Goal: Transaction & Acquisition: Book appointment/travel/reservation

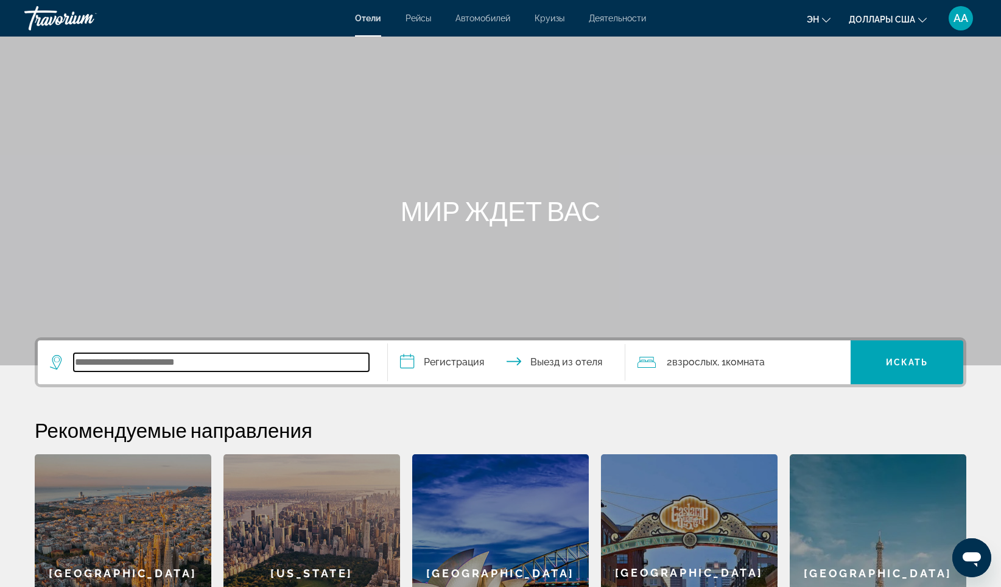
click at [86, 363] on input "Виджет поиска" at bounding box center [221, 362] width 295 height 18
click at [124, 363] on input "Виджет поиска" at bounding box center [221, 362] width 295 height 18
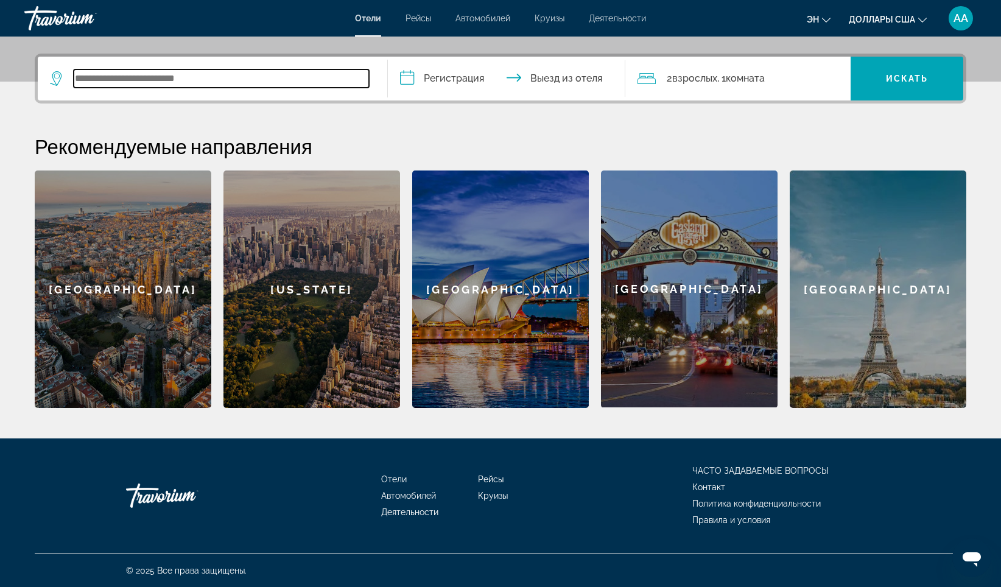
scroll to position [284, 0]
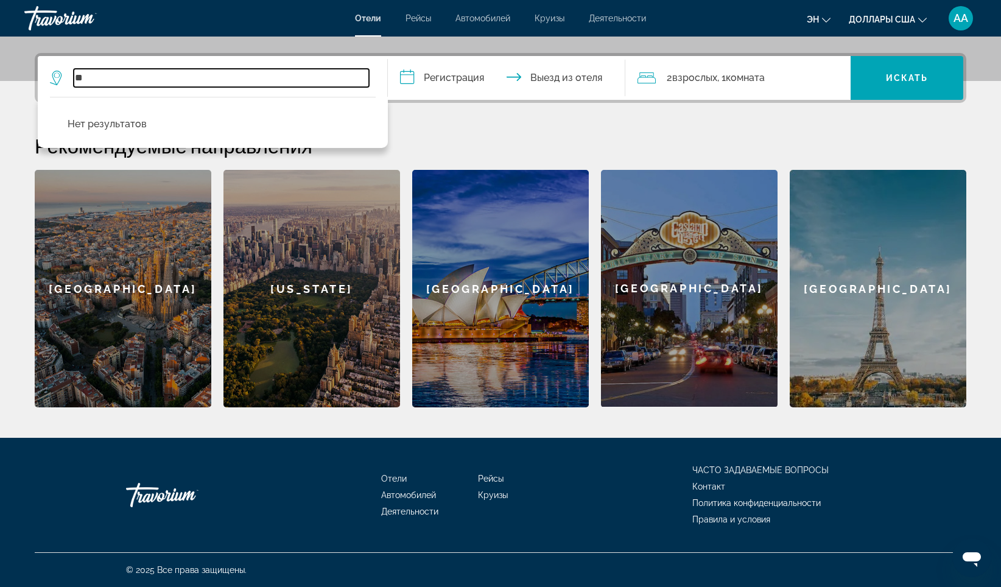
type input "*"
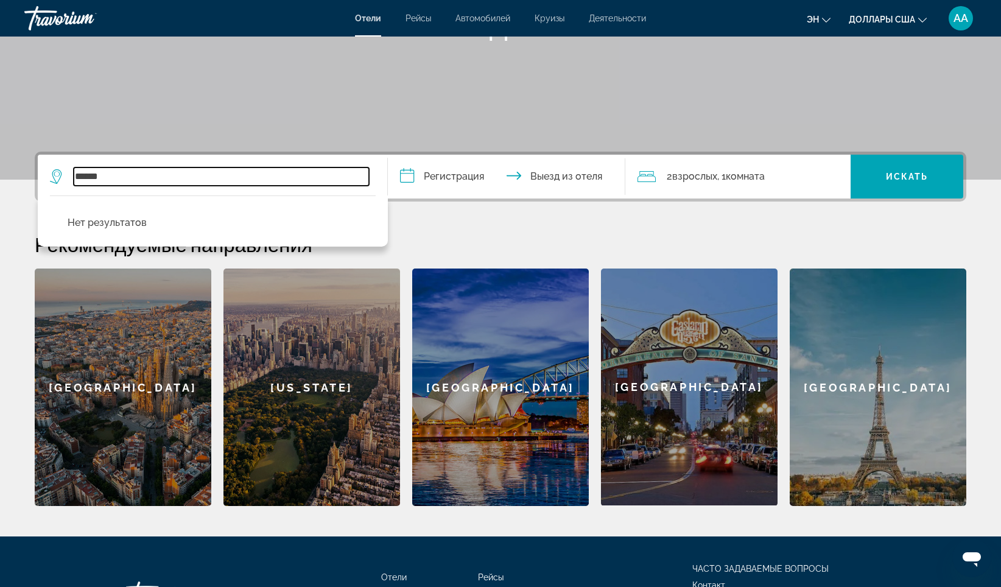
scroll to position [163, 0]
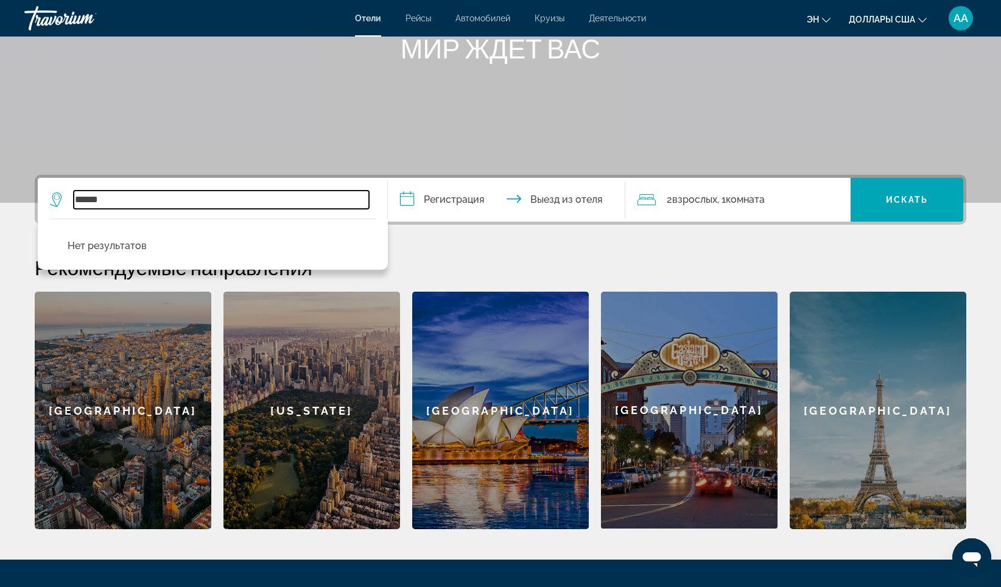
type input "******"
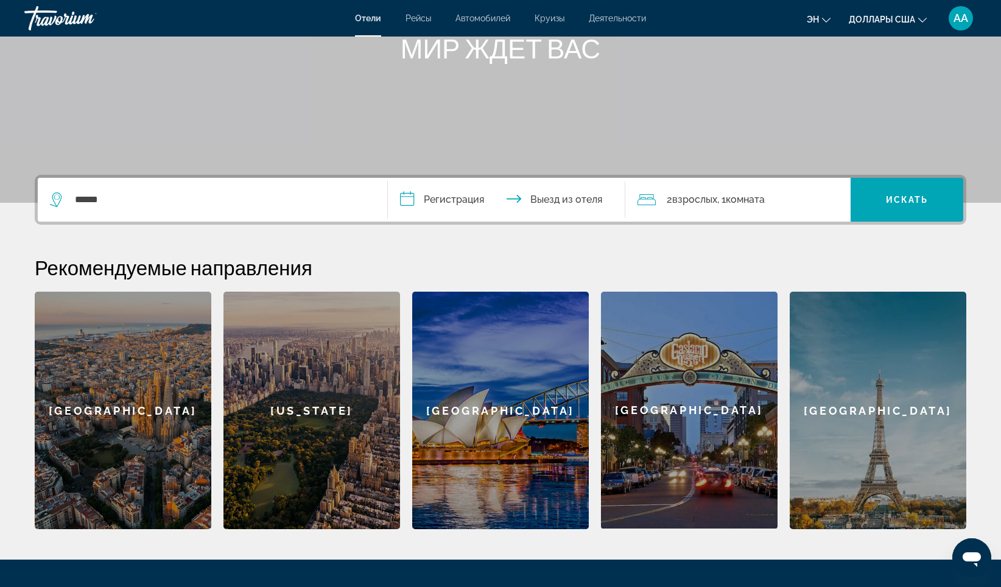
click at [366, 16] on span "Отели" at bounding box center [368, 18] width 26 height 10
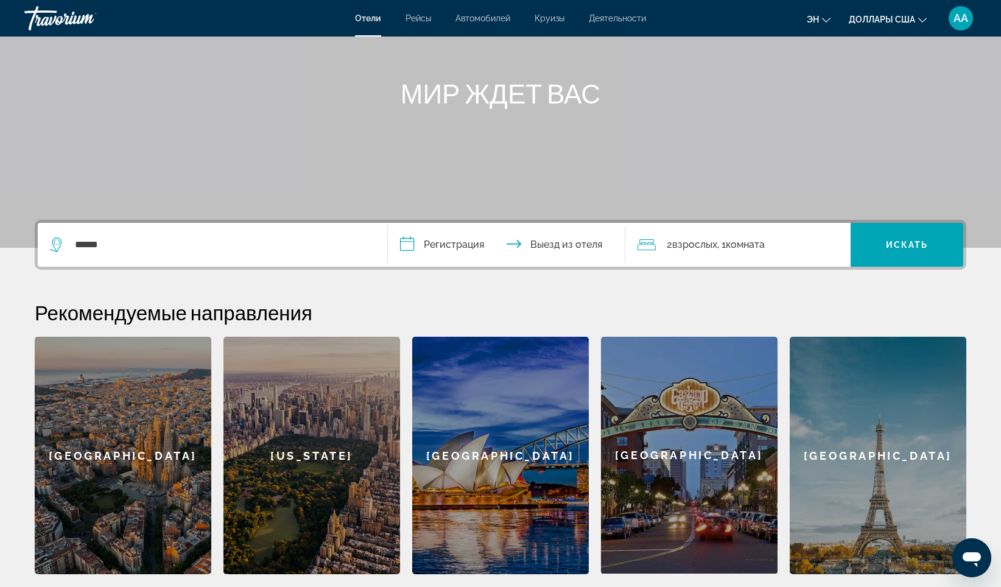
scroll to position [122, 0]
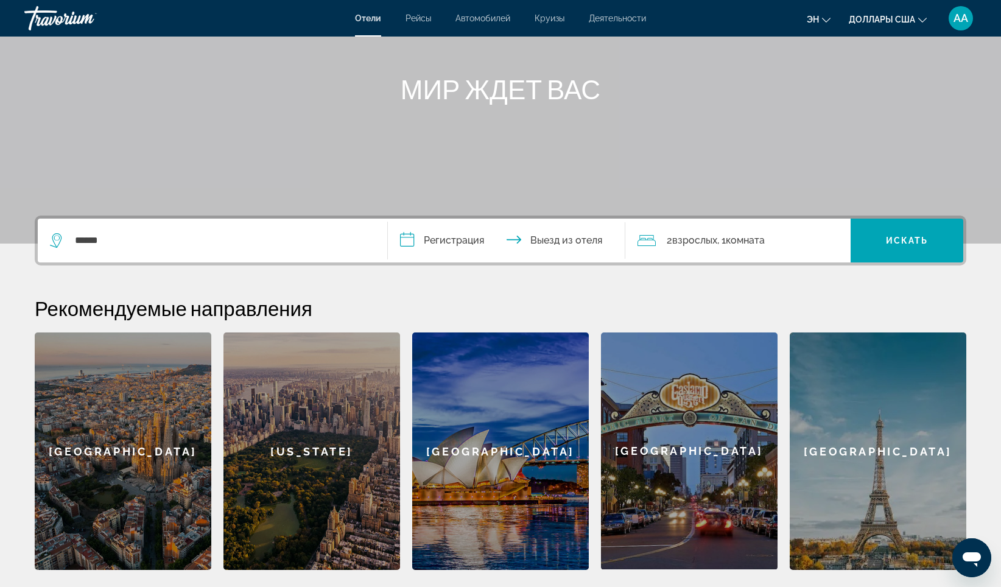
click at [443, 238] on input "**********" at bounding box center [509, 242] width 242 height 47
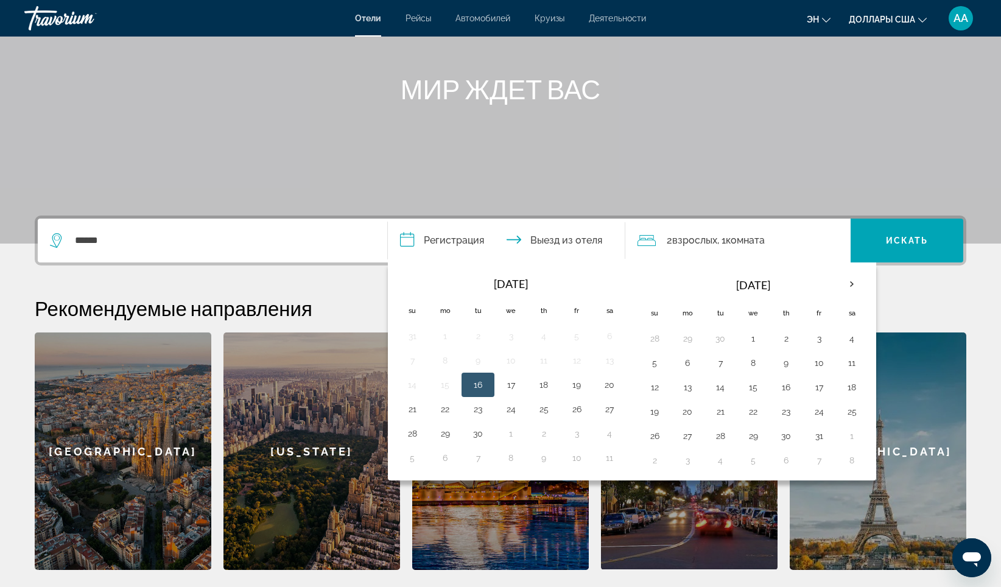
scroll to position [284, 0]
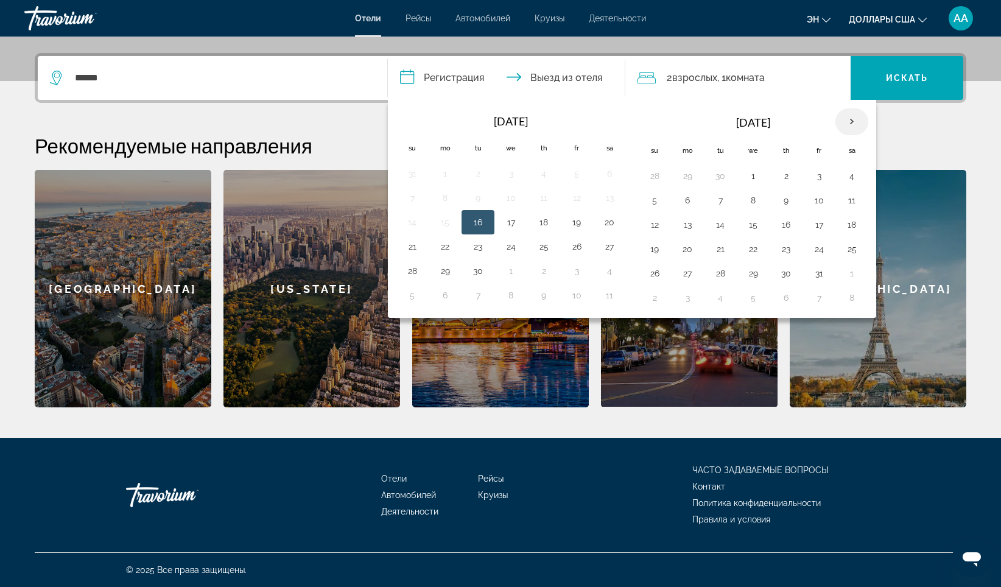
click at [858, 120] on th "Next month" at bounding box center [851, 121] width 33 height 27
click at [856, 120] on th "Next month" at bounding box center [851, 121] width 33 height 27
click at [444, 226] on button "15" at bounding box center [444, 224] width 19 height 17
click at [449, 227] on button "15" at bounding box center [444, 224] width 19 height 17
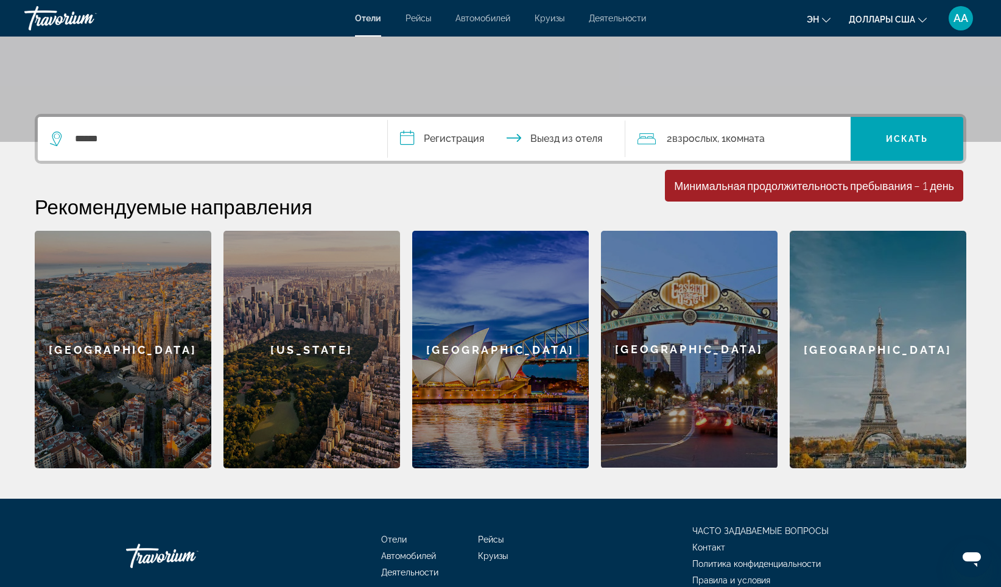
scroll to position [163, 0]
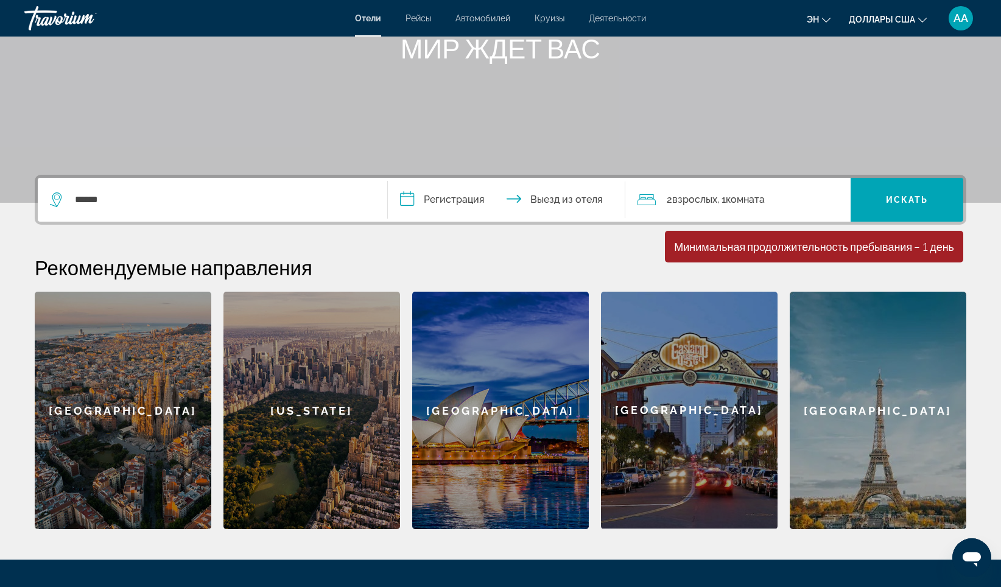
click at [412, 203] on input "**********" at bounding box center [509, 201] width 242 height 47
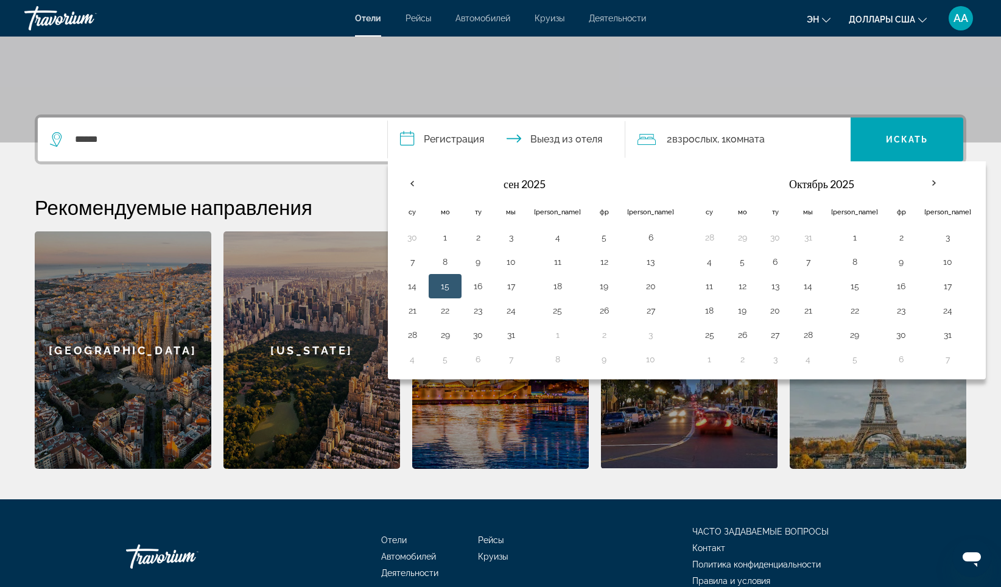
scroll to position [284, 0]
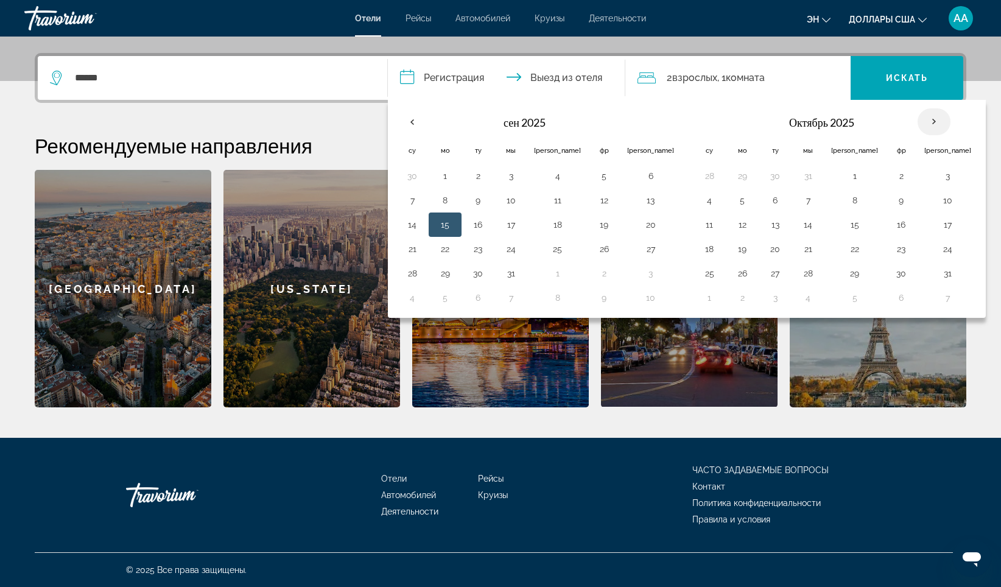
click at [917, 122] on th "В следующем месяце" at bounding box center [933, 121] width 33 height 27
click at [414, 124] on th "Предыдущий месяц" at bounding box center [412, 121] width 33 height 27
click at [544, 228] on button "15" at bounding box center [557, 224] width 47 height 17
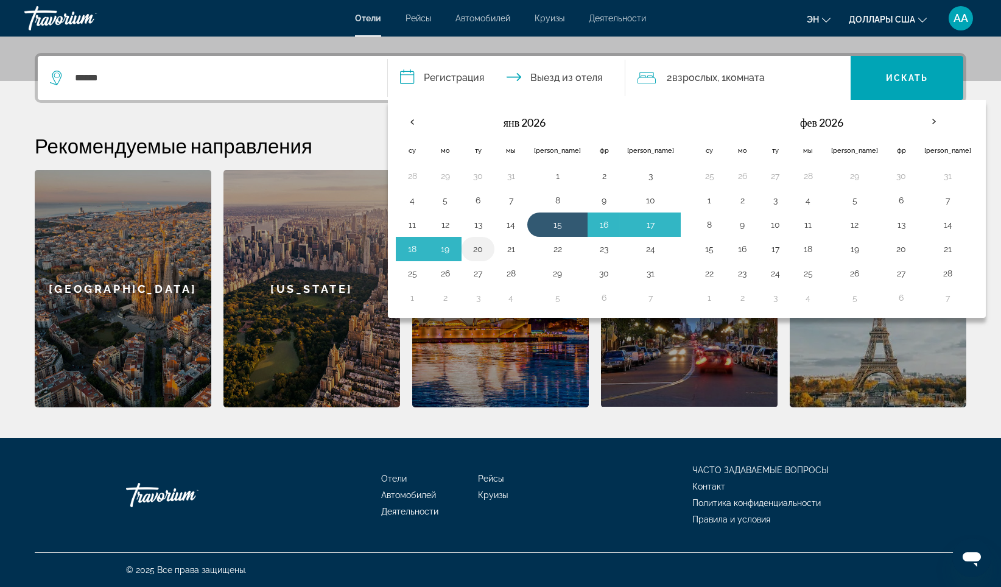
click at [475, 248] on button "20" at bounding box center [477, 248] width 19 height 17
type input "**********"
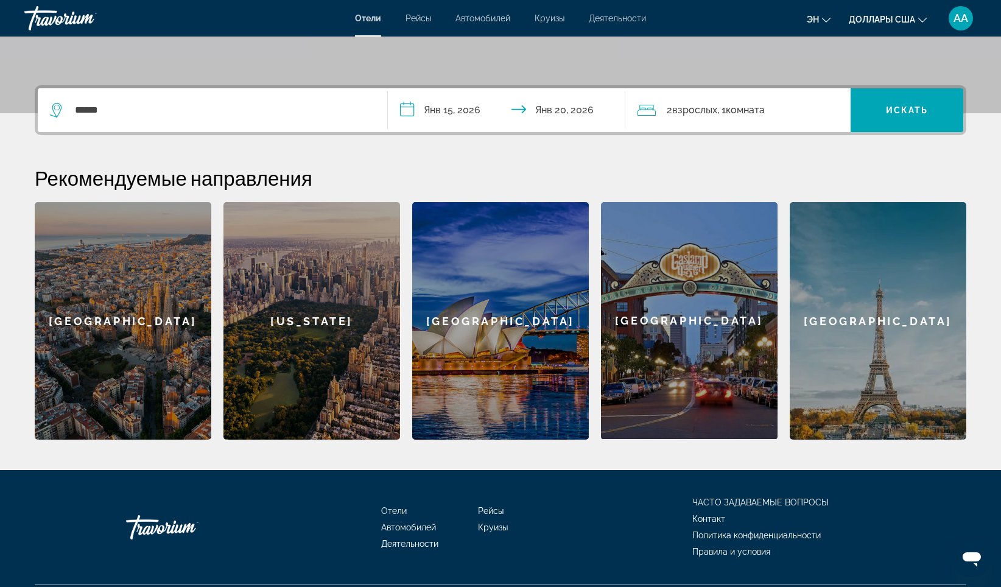
scroll to position [223, 0]
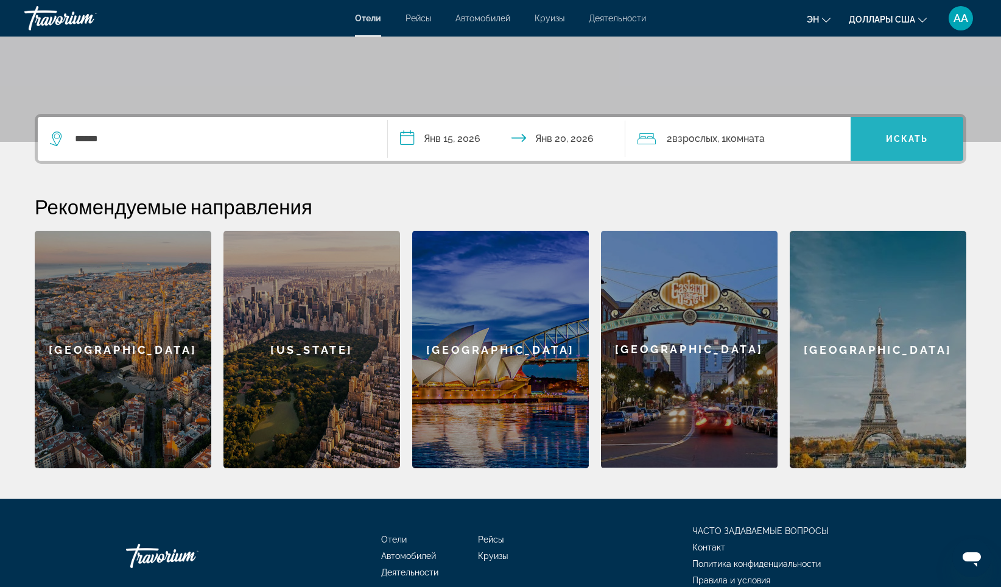
click at [920, 138] on span "Искать" at bounding box center [907, 139] width 43 height 10
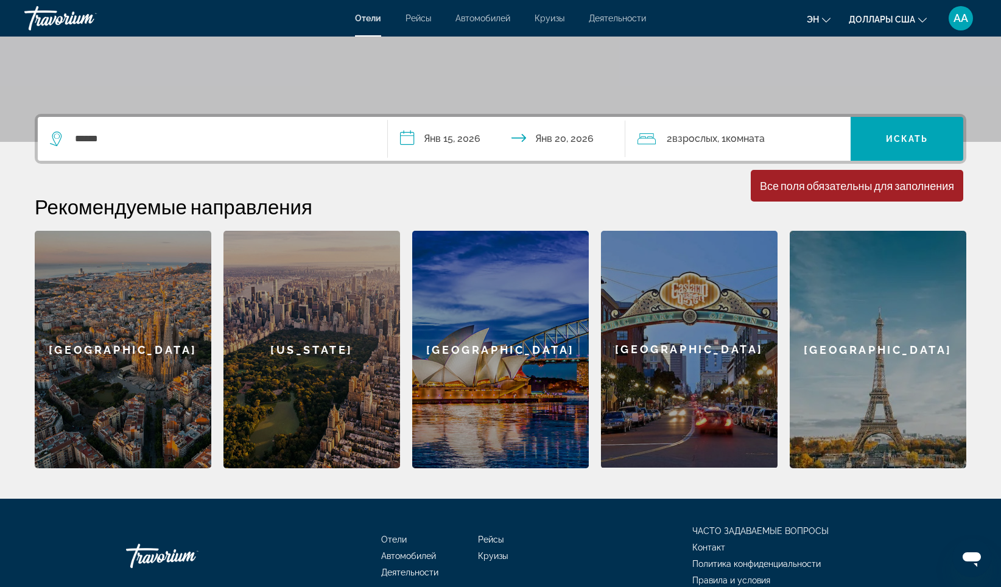
click at [693, 144] on span "Взрослых" at bounding box center [694, 139] width 45 height 12
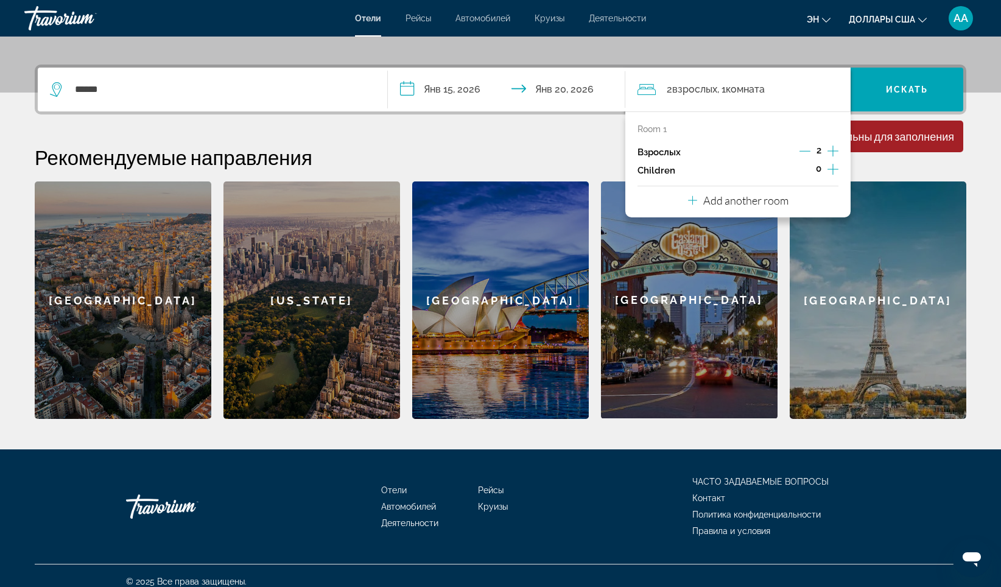
scroll to position [284, 0]
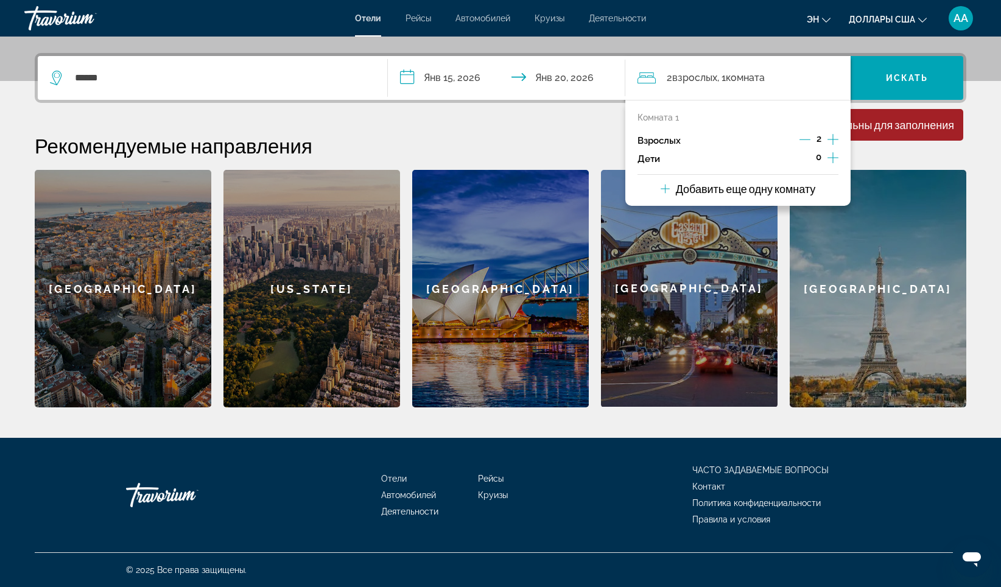
click at [833, 159] on icon "Дочерние элементы" at bounding box center [832, 157] width 11 height 15
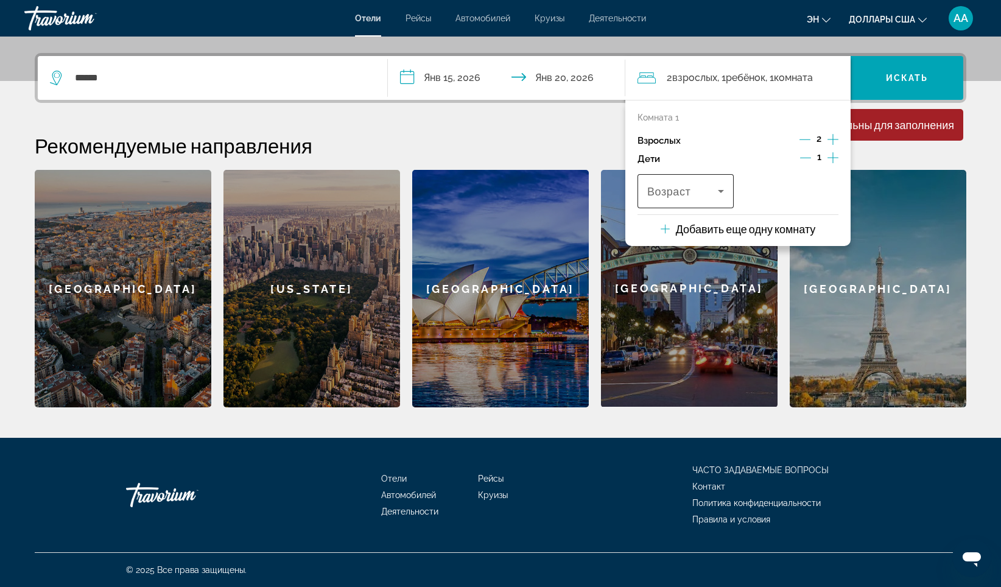
click at [714, 192] on icon "Путешественники: 2 взрослых, 1 ребенок" at bounding box center [720, 191] width 15 height 15
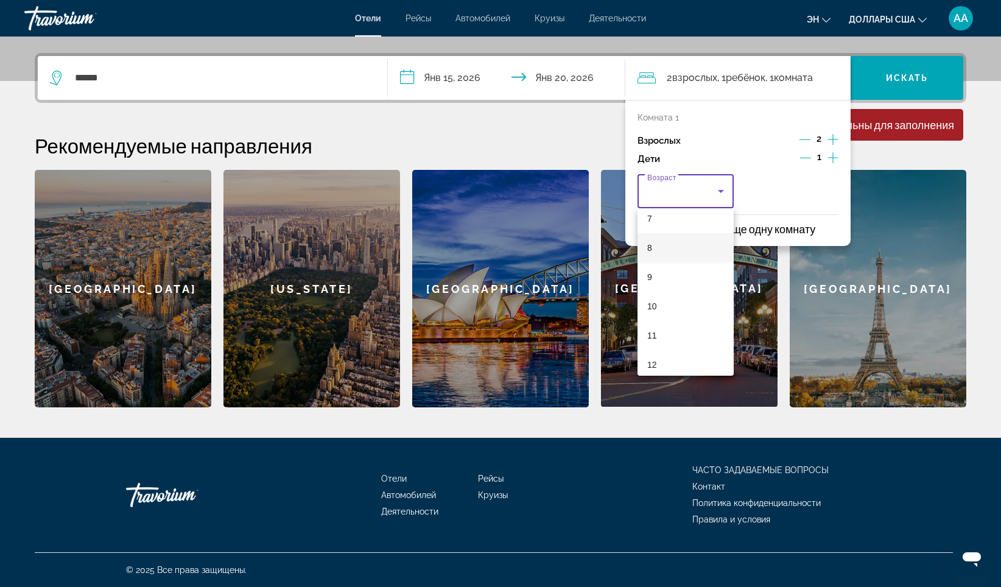
scroll to position [243, 0]
click at [666, 301] on mat-option "11" at bounding box center [685, 305] width 96 height 29
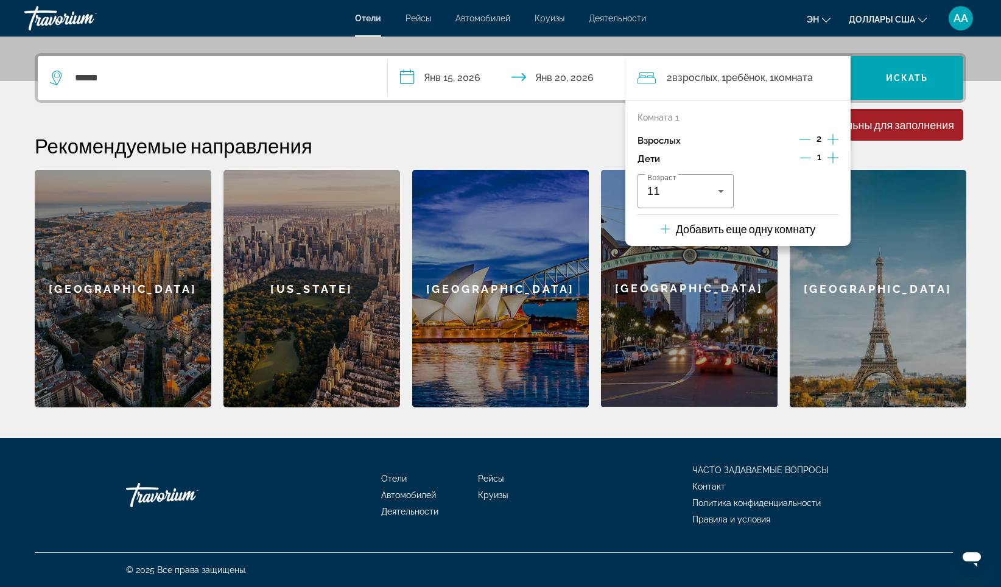
click at [884, 214] on div "[GEOGRAPHIC_DATA]" at bounding box center [878, 288] width 177 height 237
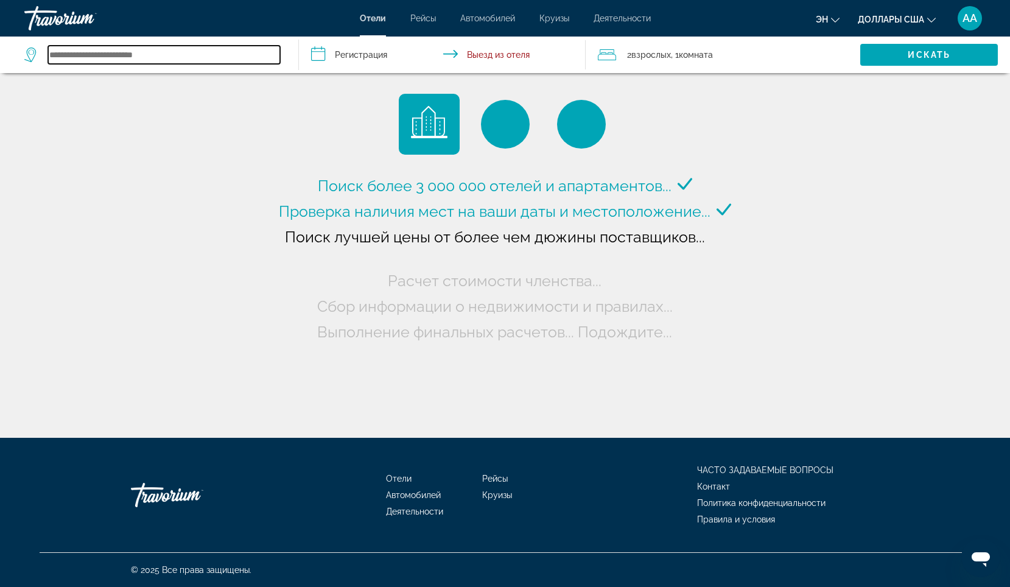
click at [89, 54] on input "Виджет поиска" at bounding box center [164, 55] width 232 height 18
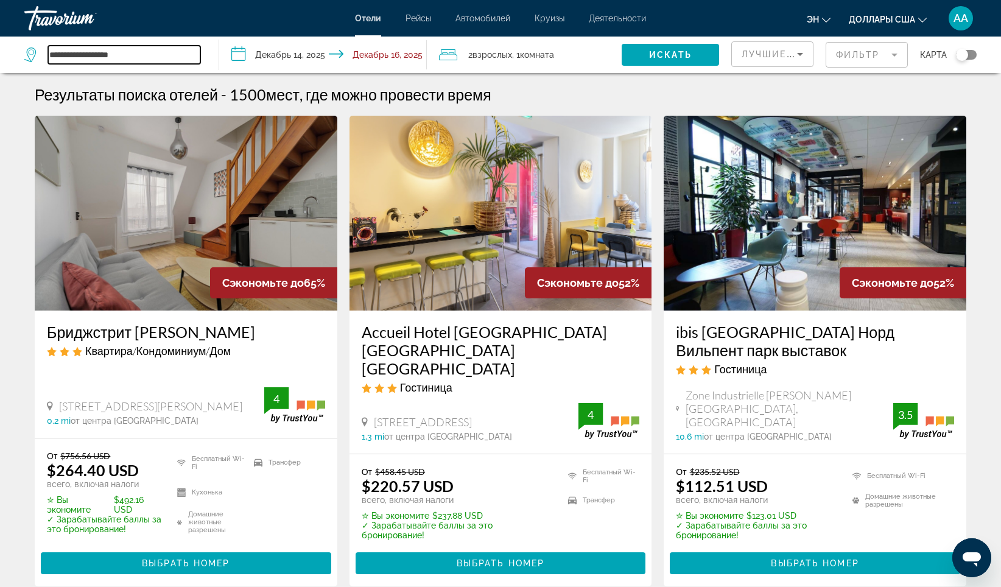
type input "**********"
